Goal: Go to known website: Access a specific website the user already knows

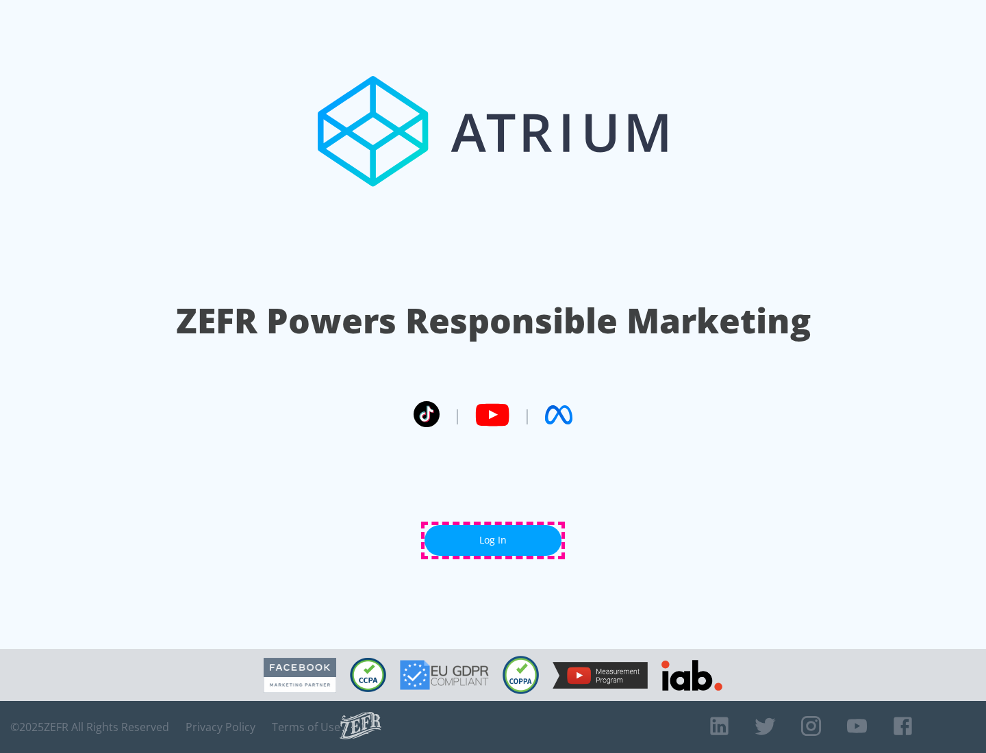
click at [493, 540] on link "Log In" at bounding box center [492, 540] width 137 height 31
